Goal: Transaction & Acquisition: Obtain resource

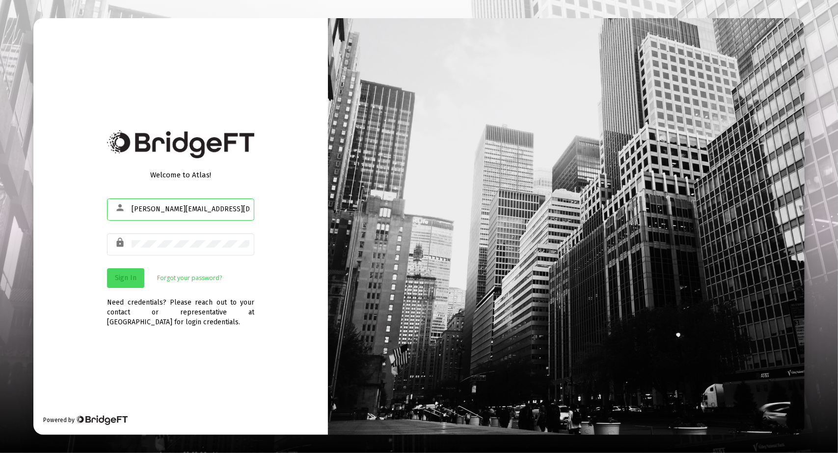
click at [133, 280] on span "Sign In" at bounding box center [126, 277] width 22 height 8
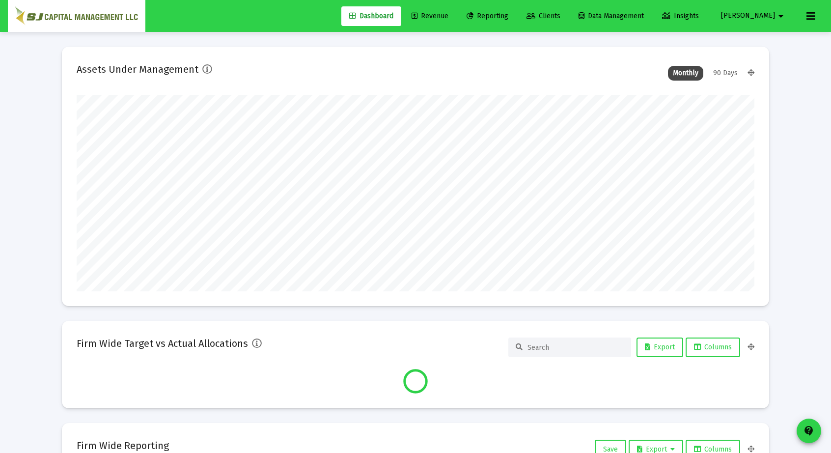
scroll to position [196, 678]
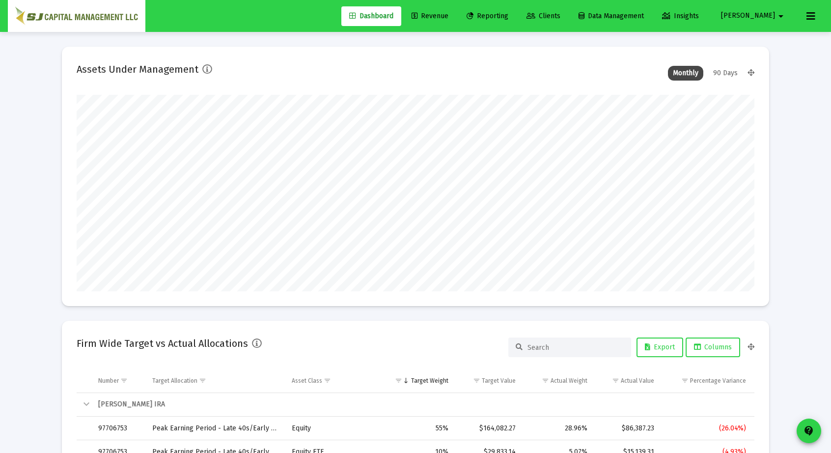
type input "[DATE]"
click at [516, 9] on link "Reporting" at bounding box center [487, 16] width 57 height 20
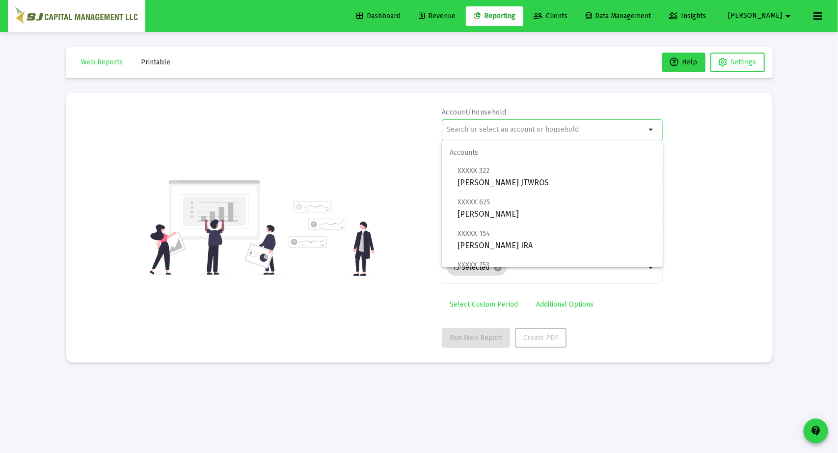
click at [521, 126] on input "text" at bounding box center [546, 130] width 199 height 8
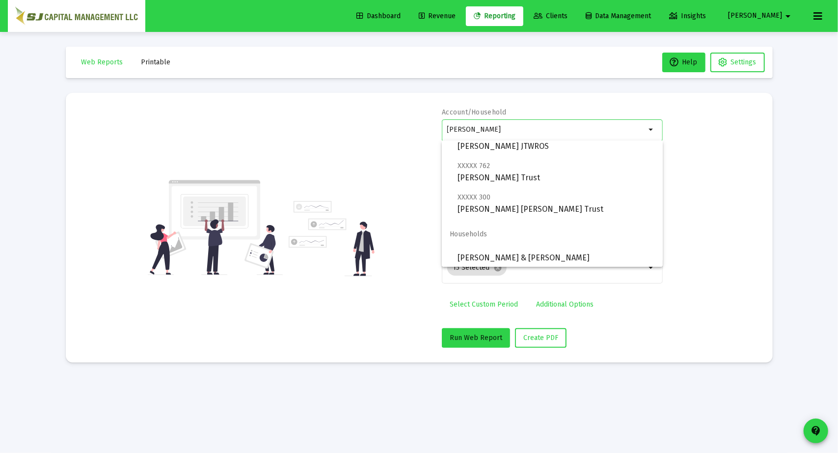
scroll to position [134, 0]
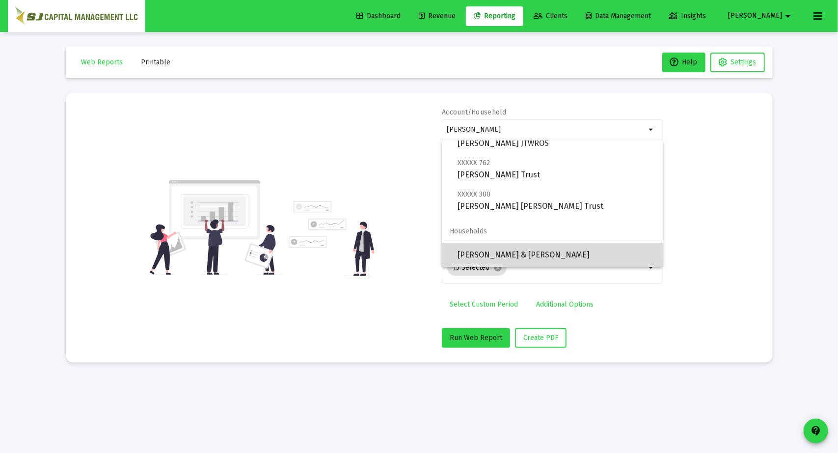
click at [574, 250] on span "[PERSON_NAME] & [PERSON_NAME]" at bounding box center [556, 255] width 197 height 24
type input "[PERSON_NAME] & [PERSON_NAME]"
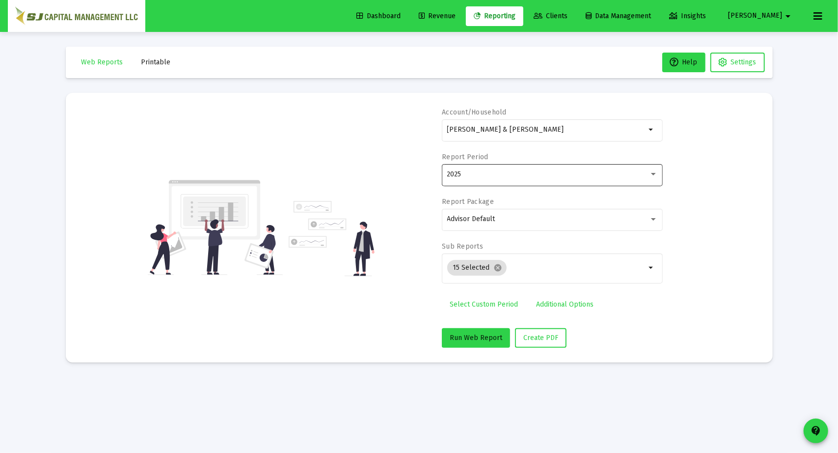
click at [540, 169] on div "2025" at bounding box center [552, 174] width 211 height 24
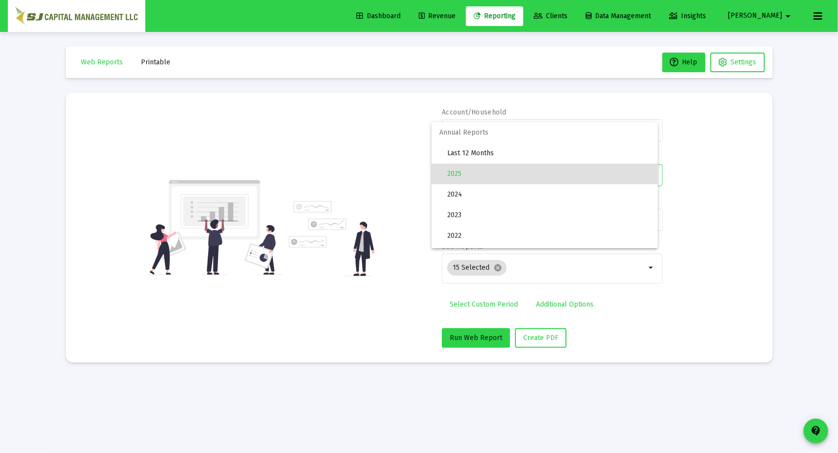
click at [540, 169] on span "2025" at bounding box center [548, 173] width 203 height 21
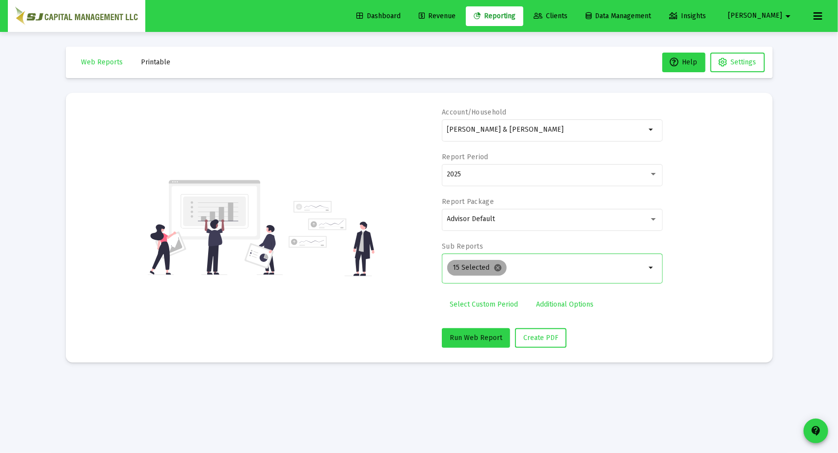
click at [497, 270] on mat-icon "cancel" at bounding box center [498, 267] width 9 height 9
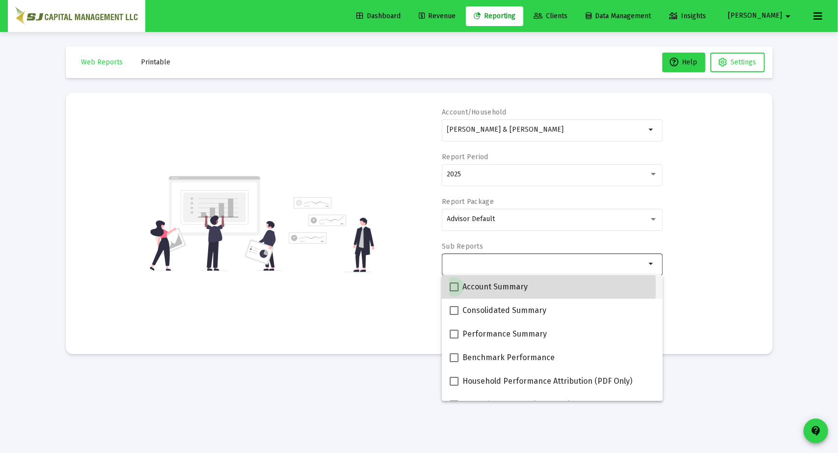
click at [454, 288] on span at bounding box center [454, 286] width 9 height 9
click at [454, 291] on input "Account Summary" at bounding box center [454, 291] width 0 height 0
checkbox input "true"
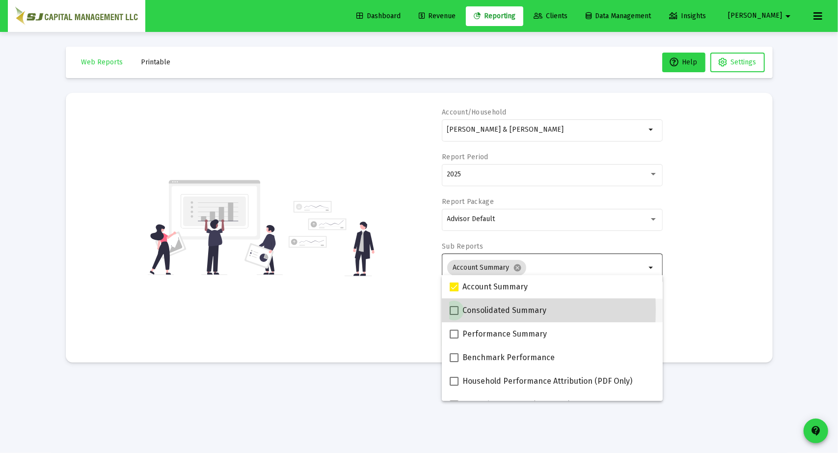
click at [453, 309] on span at bounding box center [454, 310] width 9 height 9
click at [454, 315] on input "Consolidated Summary" at bounding box center [454, 315] width 0 height 0
checkbox input "true"
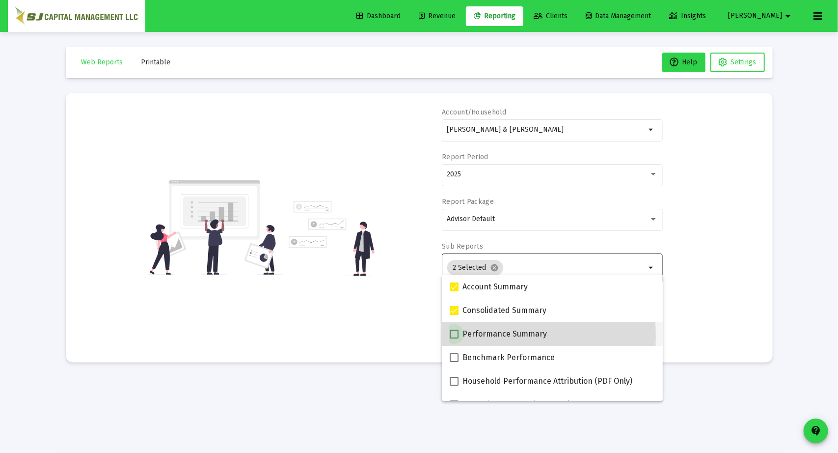
click at [453, 336] on span at bounding box center [454, 333] width 9 height 9
click at [454, 338] on input "Performance Summary" at bounding box center [454, 338] width 0 height 0
checkbox input "true"
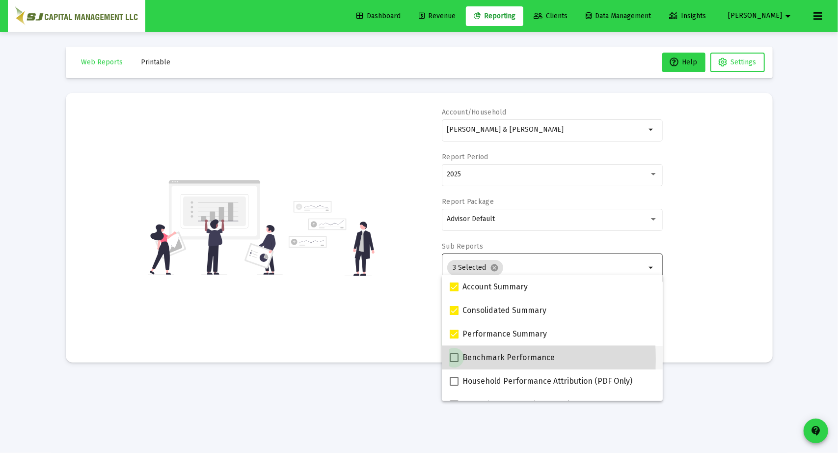
click at [453, 359] on span at bounding box center [454, 357] width 9 height 9
click at [454, 362] on input "Benchmark Performance" at bounding box center [454, 362] width 0 height 0
checkbox input "true"
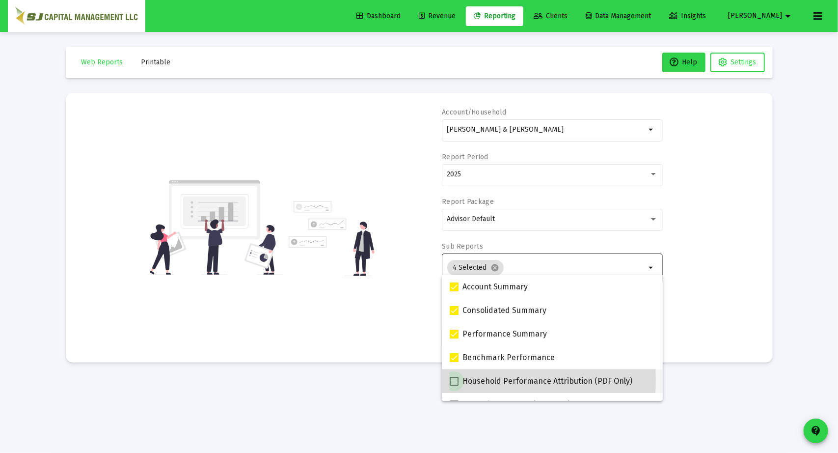
click at [453, 380] on span at bounding box center [454, 381] width 9 height 9
click at [454, 385] on input "Household Performance Attribution (PDF Only)" at bounding box center [454, 385] width 0 height 0
checkbox input "true"
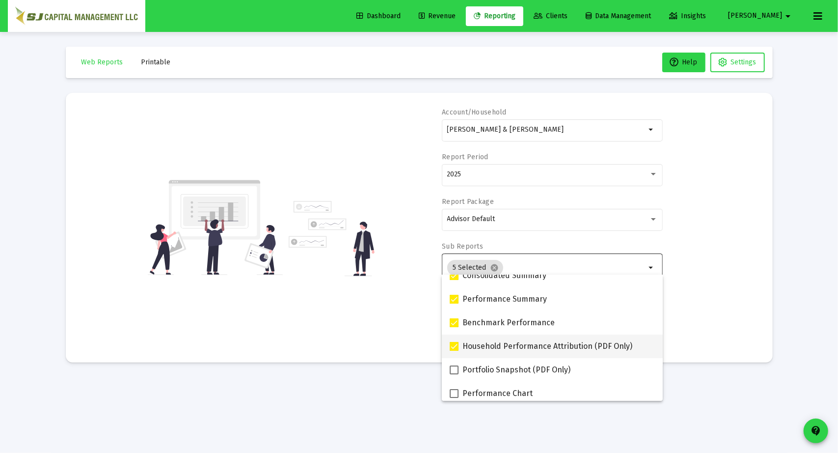
scroll to position [41, 0]
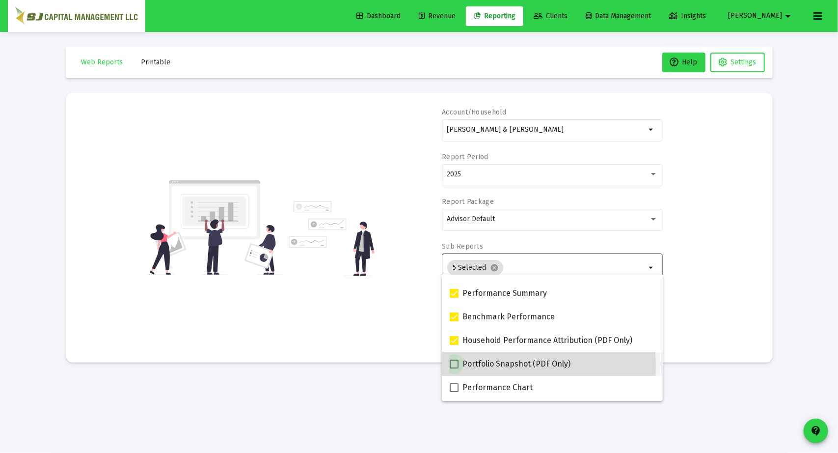
click at [453, 365] on span at bounding box center [454, 363] width 9 height 9
click at [454, 368] on input "Portfolio Snapshot (PDF Only)" at bounding box center [454, 368] width 0 height 0
checkbox input "true"
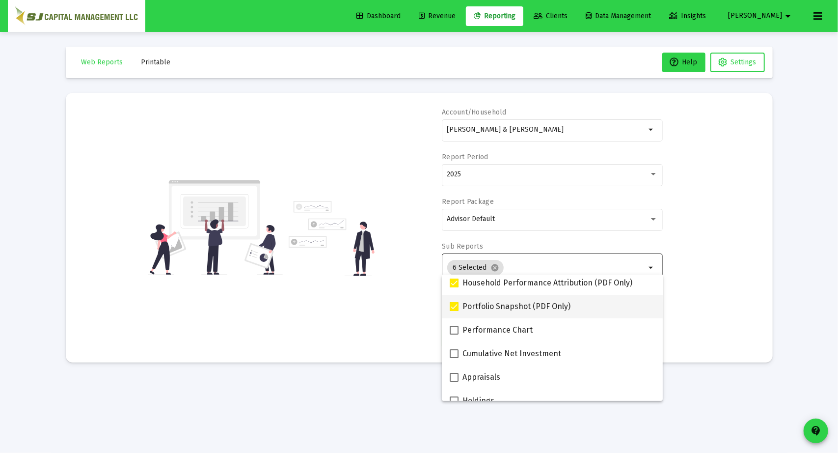
scroll to position [99, 0]
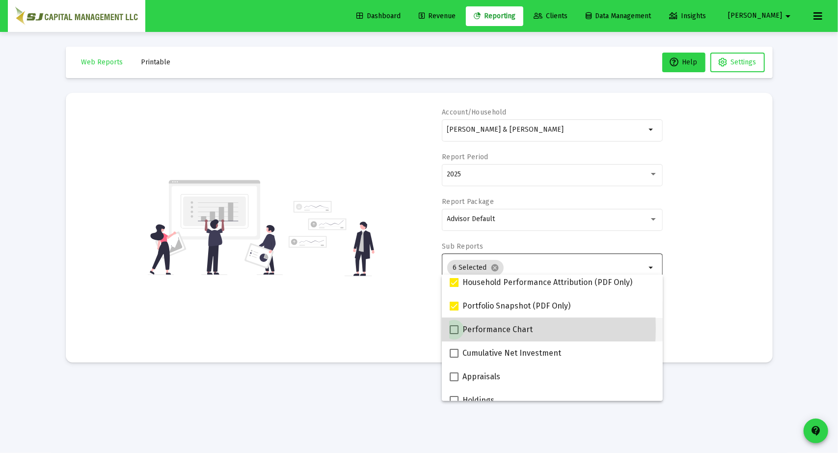
click at [454, 328] on span at bounding box center [454, 329] width 9 height 9
click at [454, 334] on input "Performance Chart" at bounding box center [454, 334] width 0 height 0
checkbox input "true"
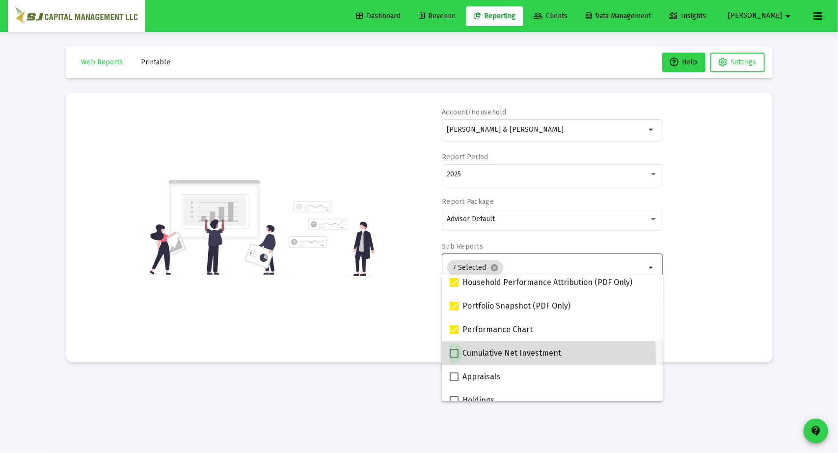
click at [454, 358] on label "Cumulative Net Investment" at bounding box center [505, 353] width 111 height 12
click at [454, 358] on input "Cumulative Net Investment" at bounding box center [454, 357] width 0 height 0
checkbox input "true"
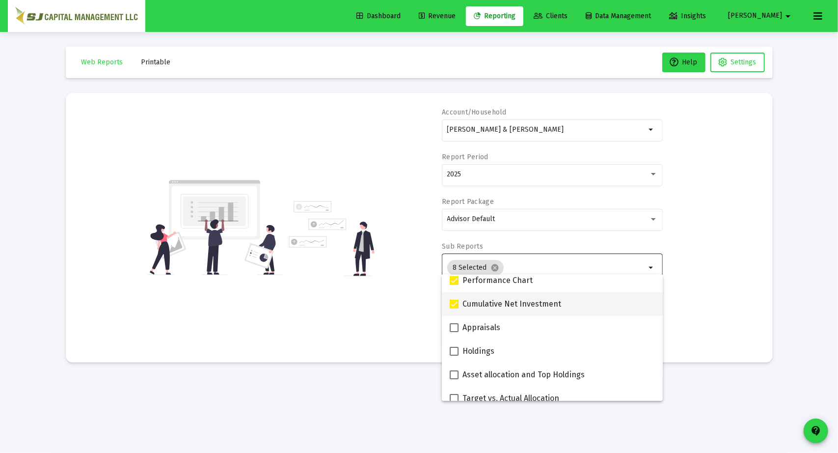
scroll to position [149, 0]
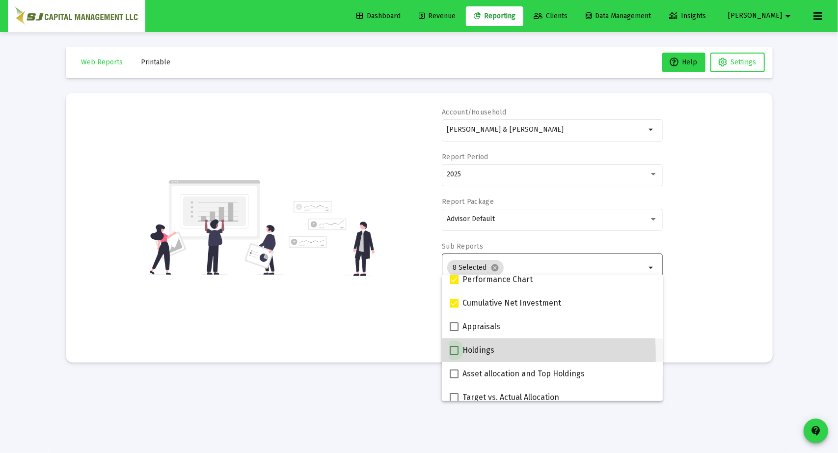
click at [454, 355] on label "Holdings" at bounding box center [472, 350] width 45 height 12
click at [454, 355] on input "Holdings" at bounding box center [454, 354] width 0 height 0
checkbox input "true"
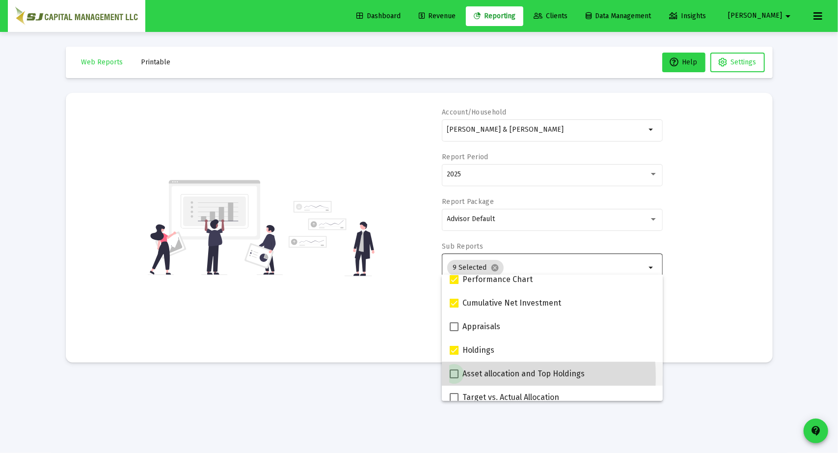
click at [455, 377] on span at bounding box center [454, 373] width 9 height 9
click at [454, 378] on input "Asset allocation and Top Holdings" at bounding box center [454, 378] width 0 height 0
checkbox input "true"
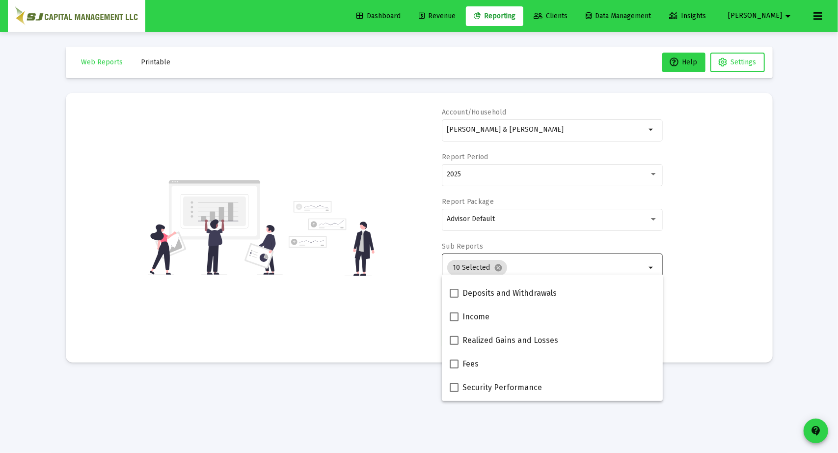
scroll to position [301, 0]
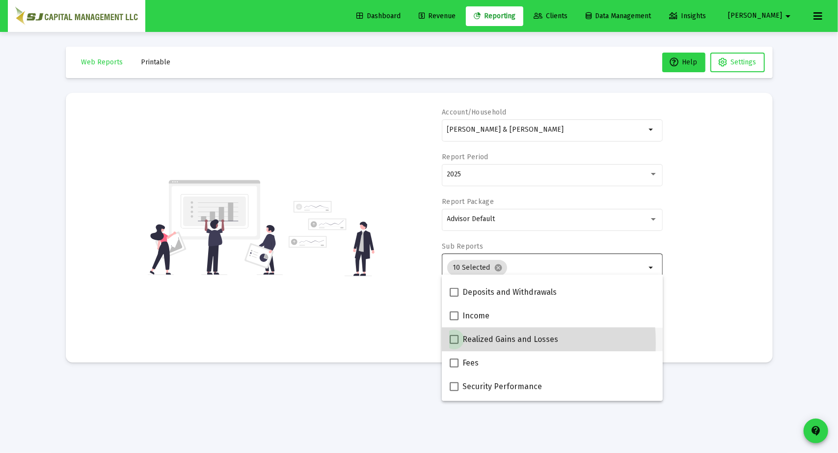
click at [454, 343] on span at bounding box center [454, 339] width 9 height 9
click at [454, 344] on input "Realized Gains and Losses" at bounding box center [454, 344] width 0 height 0
checkbox input "true"
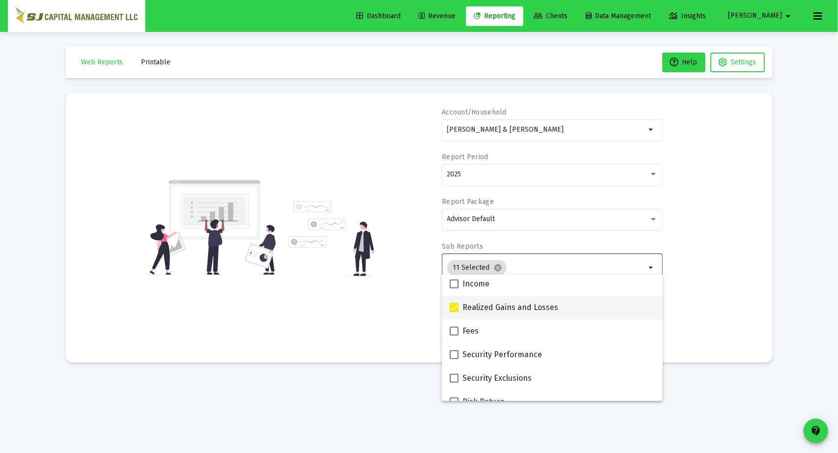
scroll to position [333, 0]
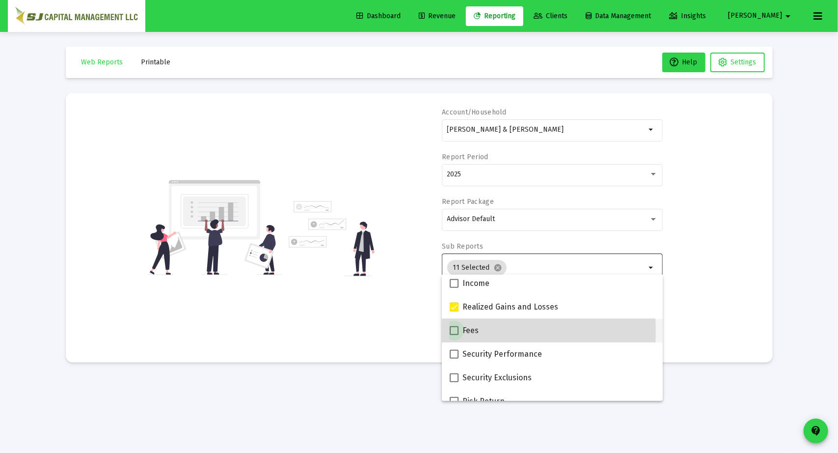
click at [452, 331] on span at bounding box center [454, 330] width 9 height 9
click at [454, 335] on input "Fees" at bounding box center [454, 335] width 0 height 0
checkbox input "true"
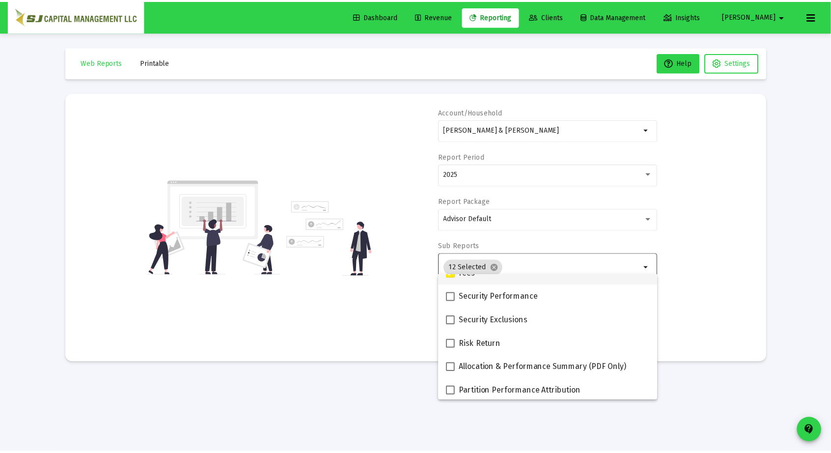
scroll to position [393, 0]
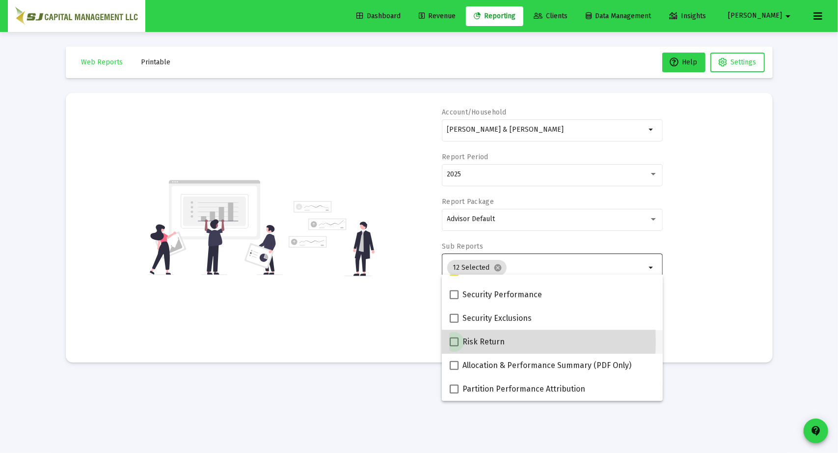
click at [454, 341] on span at bounding box center [454, 341] width 9 height 9
click at [454, 346] on input "Risk Return" at bounding box center [454, 346] width 0 height 0
checkbox input "true"
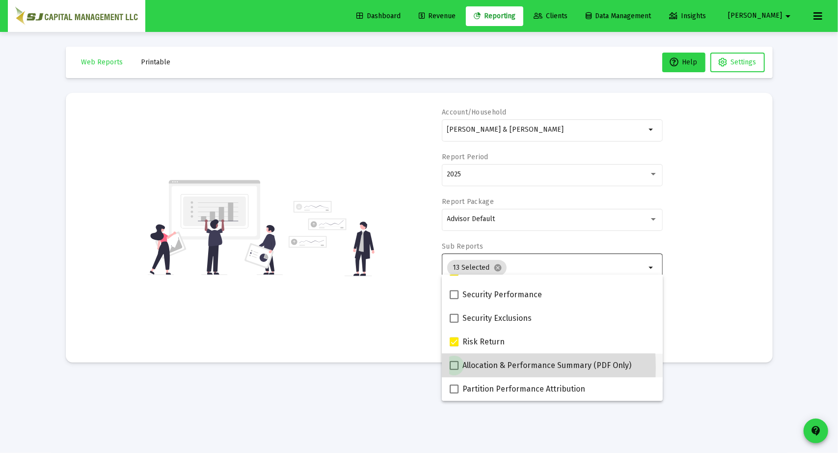
click at [457, 367] on span at bounding box center [454, 365] width 9 height 9
click at [454, 370] on input "Allocation & Performance Summary (PDF Only)" at bounding box center [454, 370] width 0 height 0
checkbox input "true"
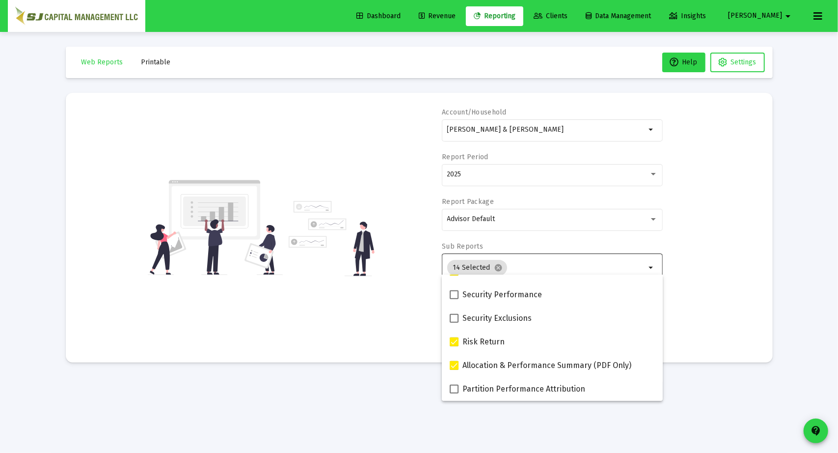
click at [470, 408] on mat-sidenav-content "Loading... Web Reports Printable Help Settings Account/Household [PERSON_NAME] …" at bounding box center [419, 226] width 736 height 453
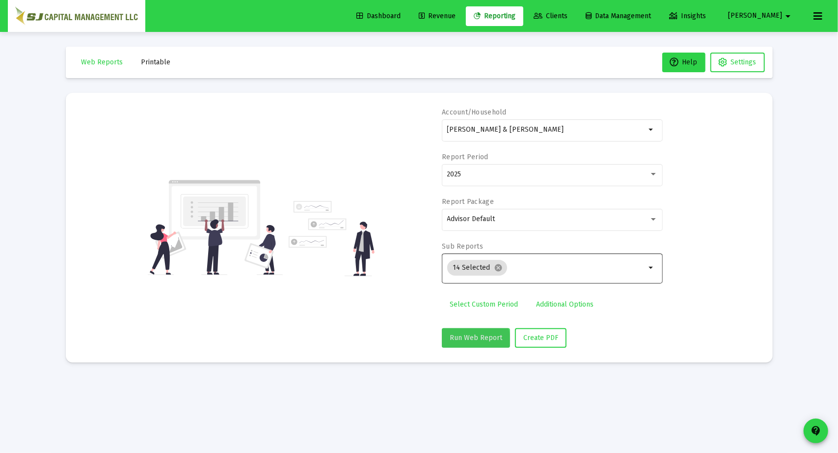
click at [469, 344] on button "Run Web Report" at bounding box center [476, 338] width 68 height 20
click at [560, 334] on span "Create PDF" at bounding box center [552, 337] width 35 height 8
drag, startPoint x: 560, startPoint y: 334, endPoint x: 598, endPoint y: 327, distance: 38.9
click at [598, 328] on div "Run Web Report Create PDF" at bounding box center [552, 338] width 221 height 20
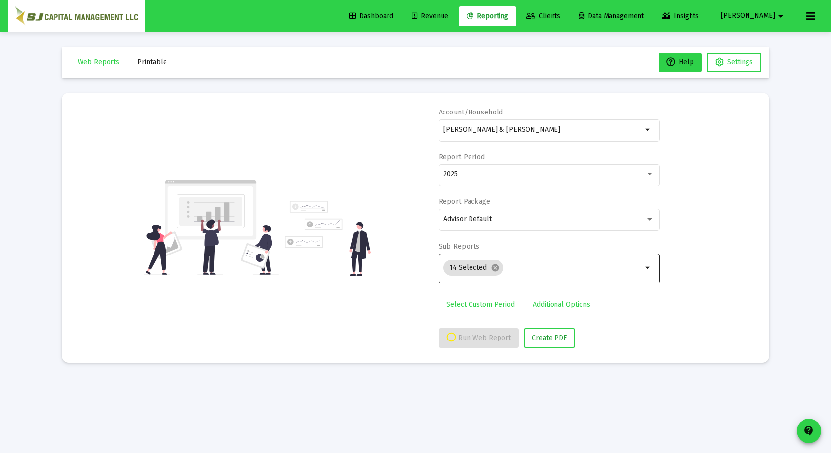
select select "View all"
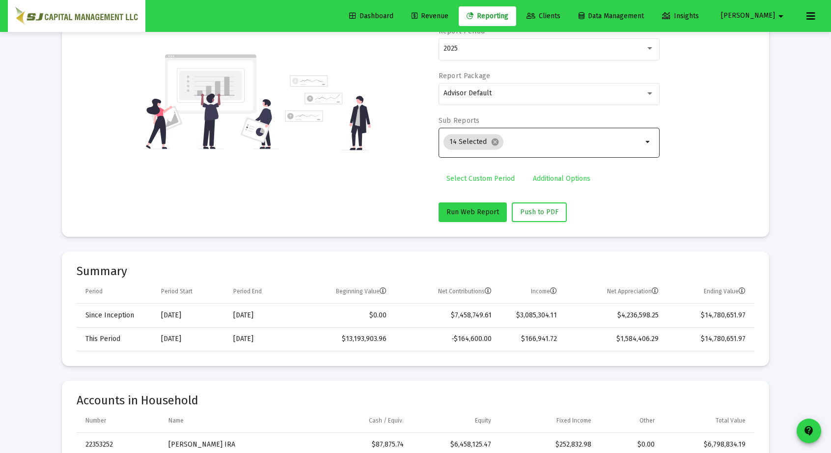
scroll to position [126, 0]
click at [598, 327] on td "$1,584,406.29" at bounding box center [615, 338] width 102 height 24
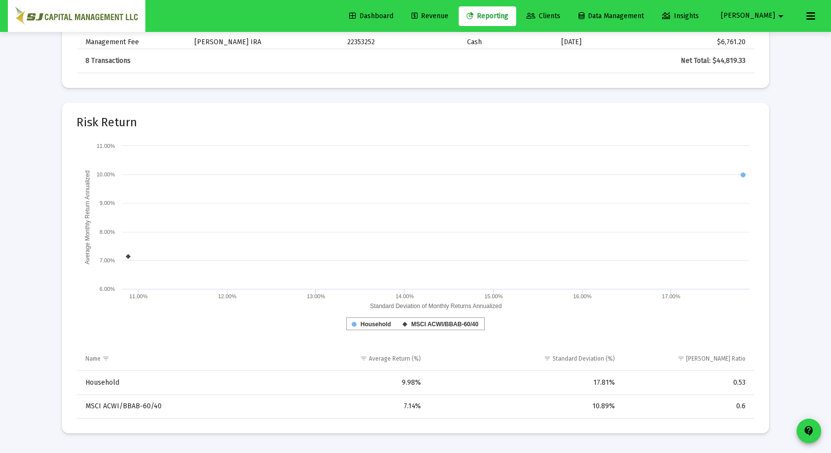
scroll to position [3279, 0]
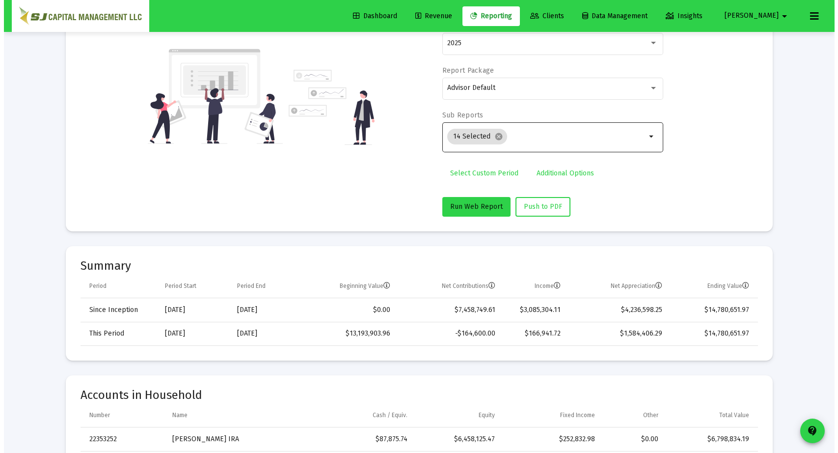
scroll to position [0, 0]
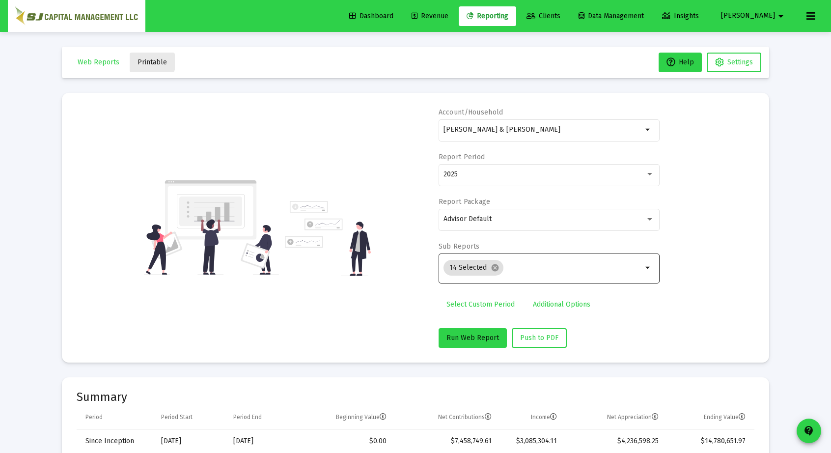
click at [141, 58] on span "Printable" at bounding box center [151, 62] width 29 height 8
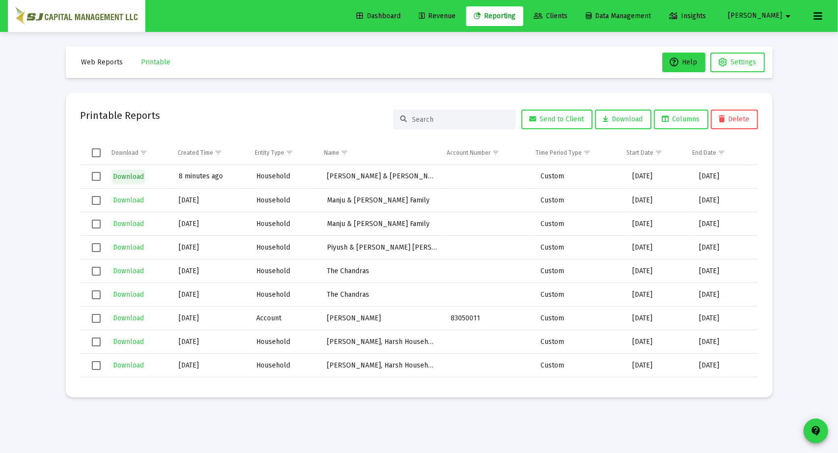
click at [130, 172] on span "Download" at bounding box center [128, 176] width 31 height 8
